Goal: Communication & Community: Answer question/provide support

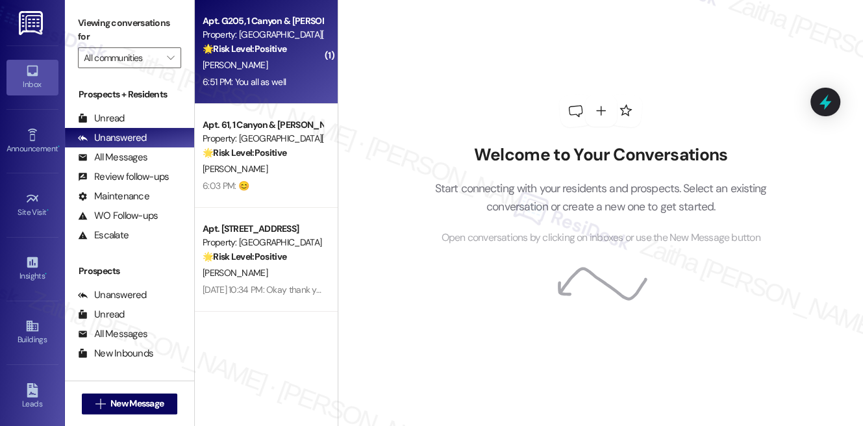
click at [273, 84] on div "6:51 PM: You all as well 6:51 PM: You all as well" at bounding box center [243, 82] width 83 height 12
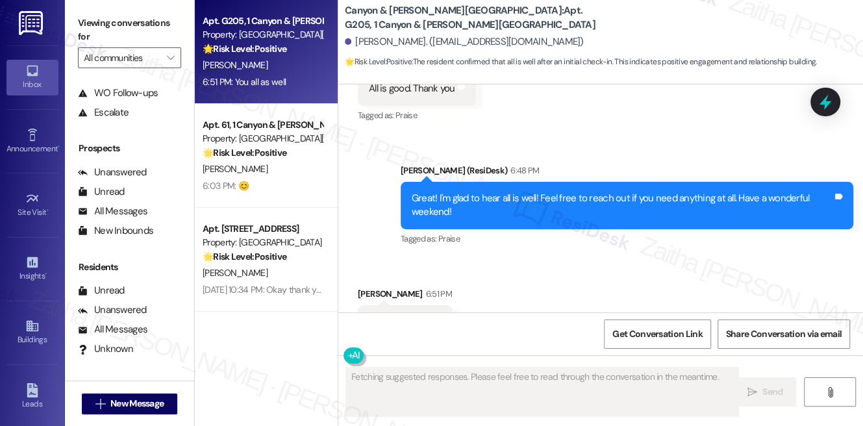
scroll to position [158, 0]
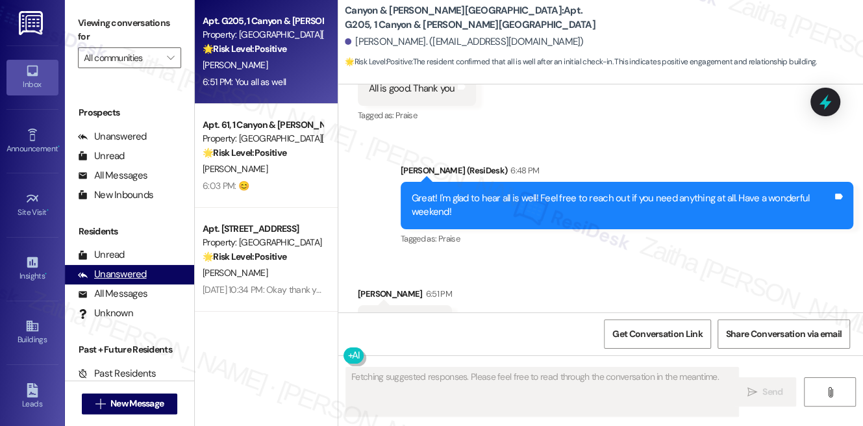
click at [125, 274] on div "Unanswered" at bounding box center [112, 274] width 69 height 14
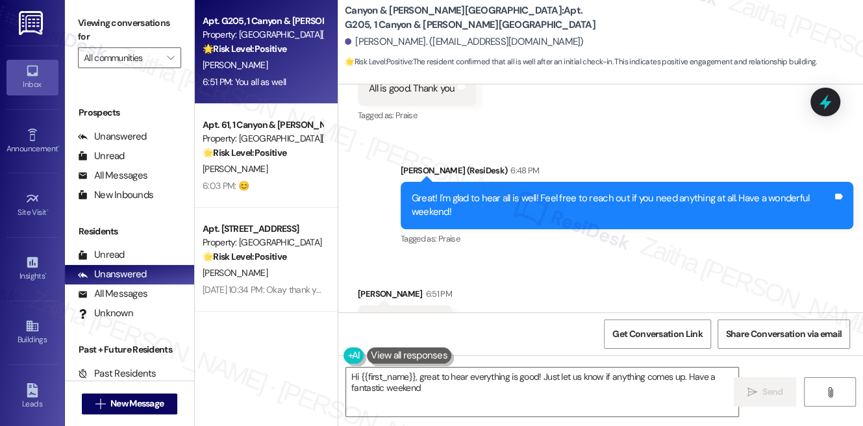
type textarea "Hi {{first_name}}, great to hear everything is good! Just let us know if anythi…"
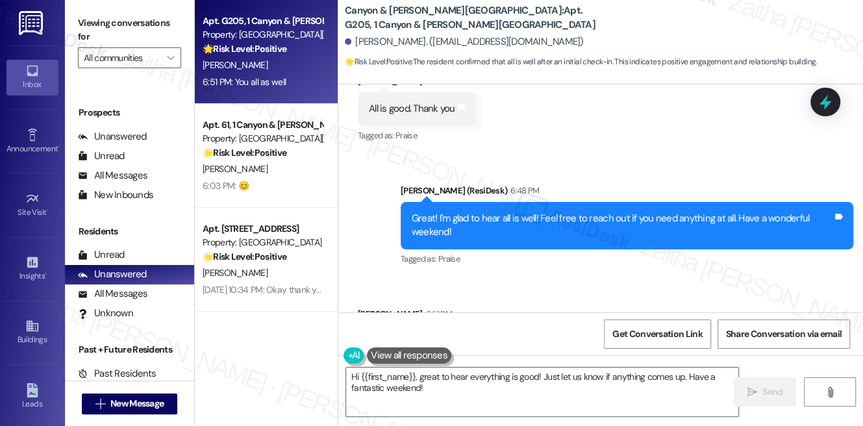
scroll to position [5488, 0]
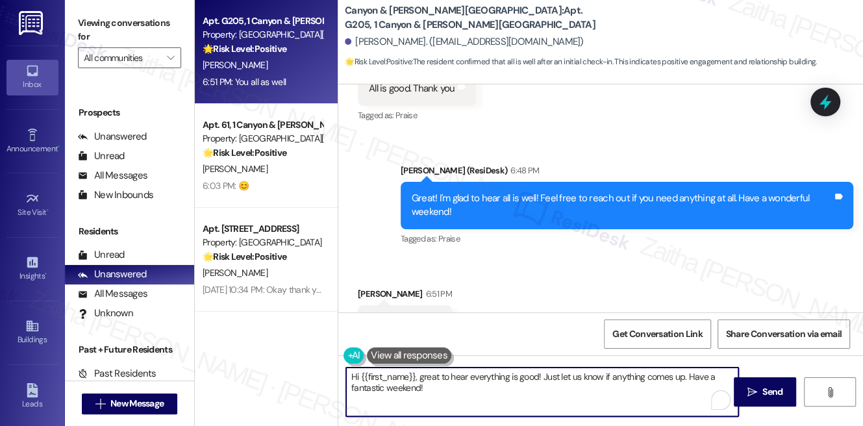
drag, startPoint x: 348, startPoint y: 374, endPoint x: 468, endPoint y: 370, distance: 120.2
click at [462, 389] on textarea "Hi {{first_name}}, great to hear everything is good! Just let us know if anythi…" at bounding box center [542, 391] width 392 height 49
drag, startPoint x: 468, startPoint y: 370, endPoint x: 435, endPoint y: 388, distance: 37.2
click at [435, 388] on textarea "Hi {{first_name}}, great to hear everything is good! Just let us know if anythi…" at bounding box center [542, 391] width 392 height 49
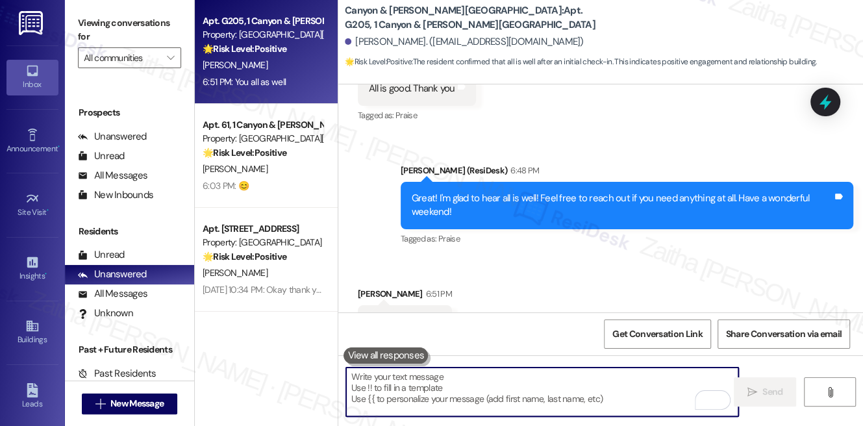
click at [407, 384] on textarea "To enrich screen reader interactions, please activate Accessibility in Grammarl…" at bounding box center [542, 391] width 392 height 49
type textarea "😊"
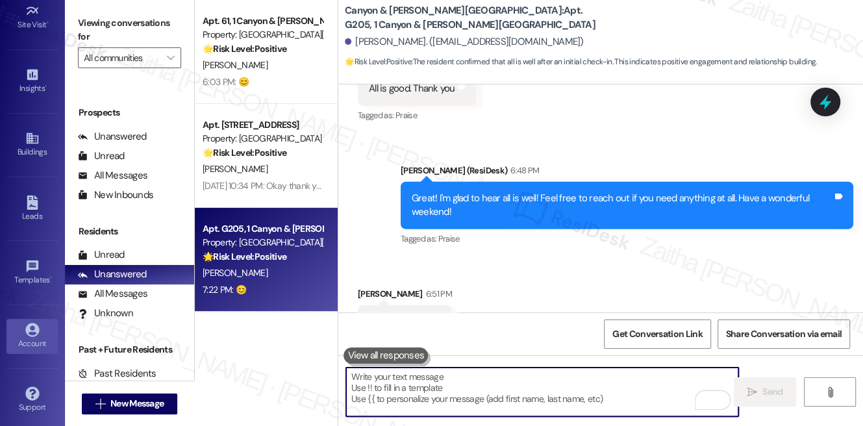
scroll to position [188, 0]
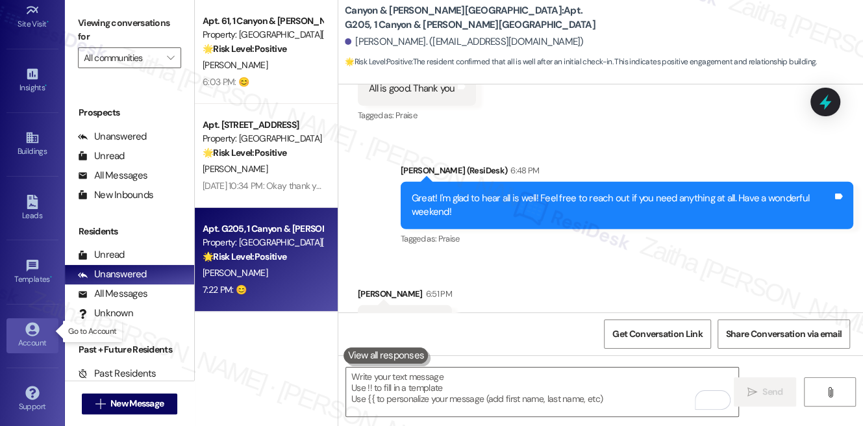
click at [32, 336] on div "Account" at bounding box center [32, 342] width 65 height 13
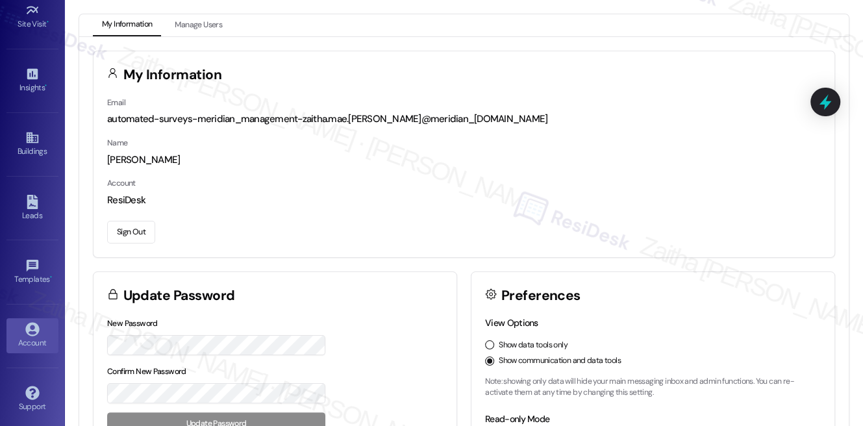
click at [130, 233] on button "Sign Out" at bounding box center [131, 232] width 48 height 23
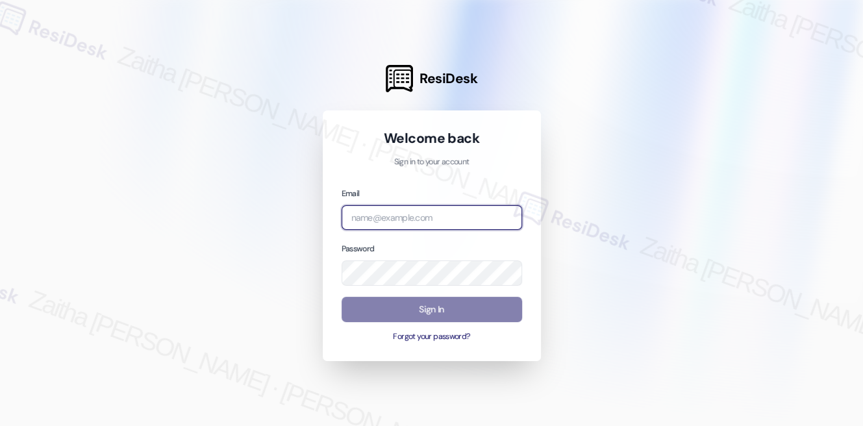
click at [404, 226] on input "email" at bounding box center [431, 217] width 180 height 25
type input "automated-surveys-icarus-zaitha.mae.garcia@icarus.com"
